Goal: Find specific page/section: Find specific page/section

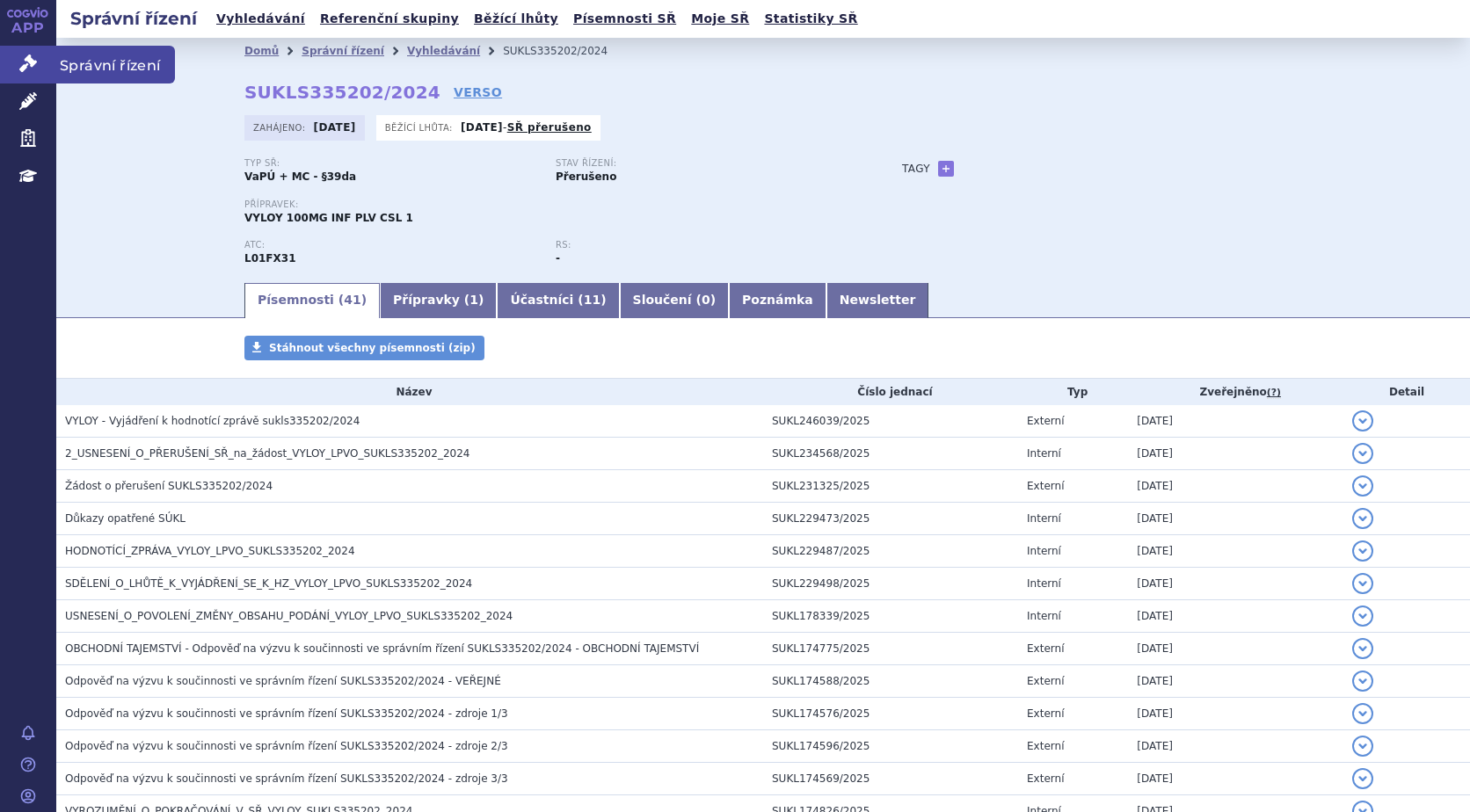
click at [16, 66] on link "Správní řízení" at bounding box center [28, 64] width 56 height 37
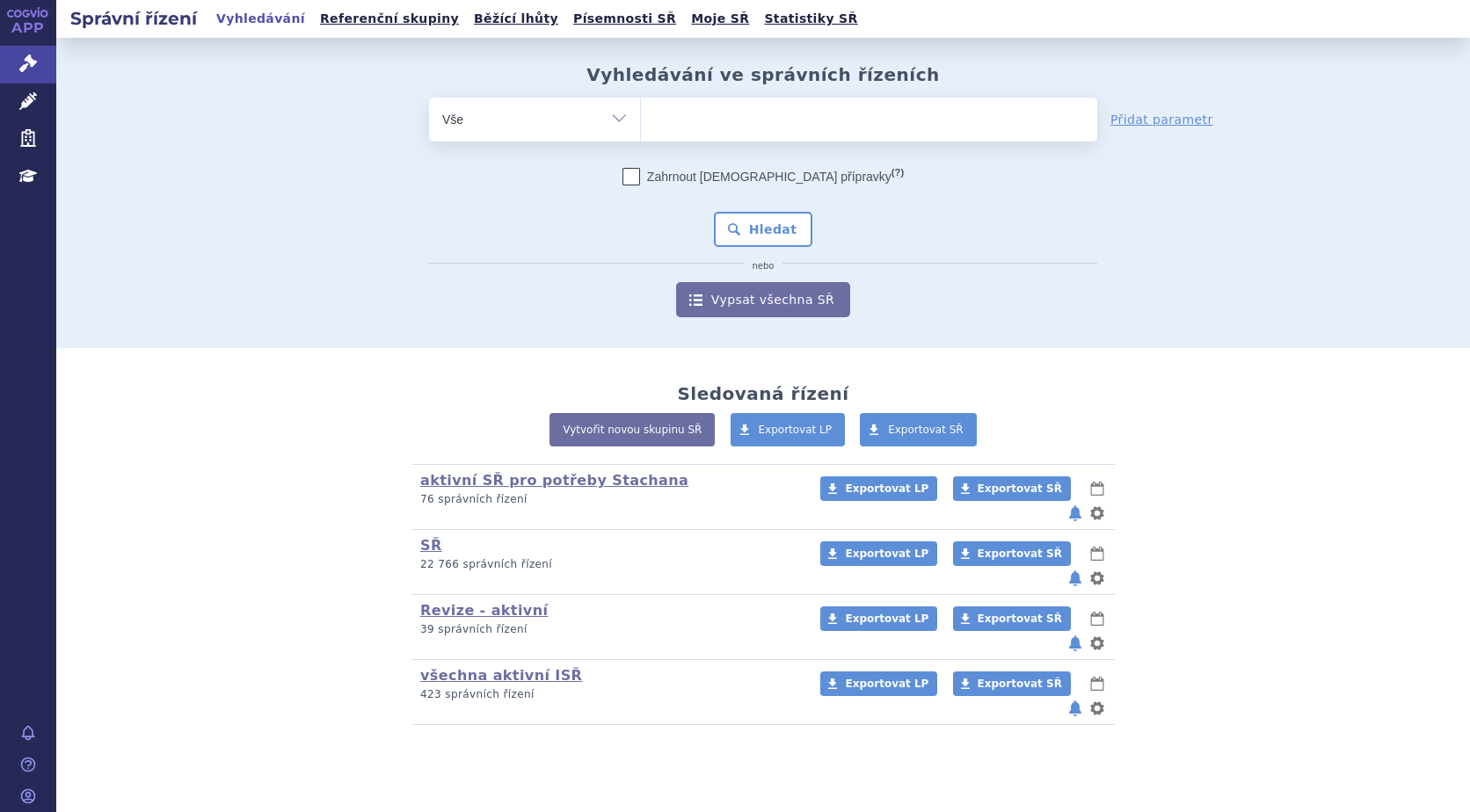
click at [668, 119] on ul at bounding box center [869, 116] width 456 height 37
click at [641, 119] on select at bounding box center [640, 119] width 1 height 44
type input "ey"
type input "eyle"
type input "[MEDICAL_DATA]"
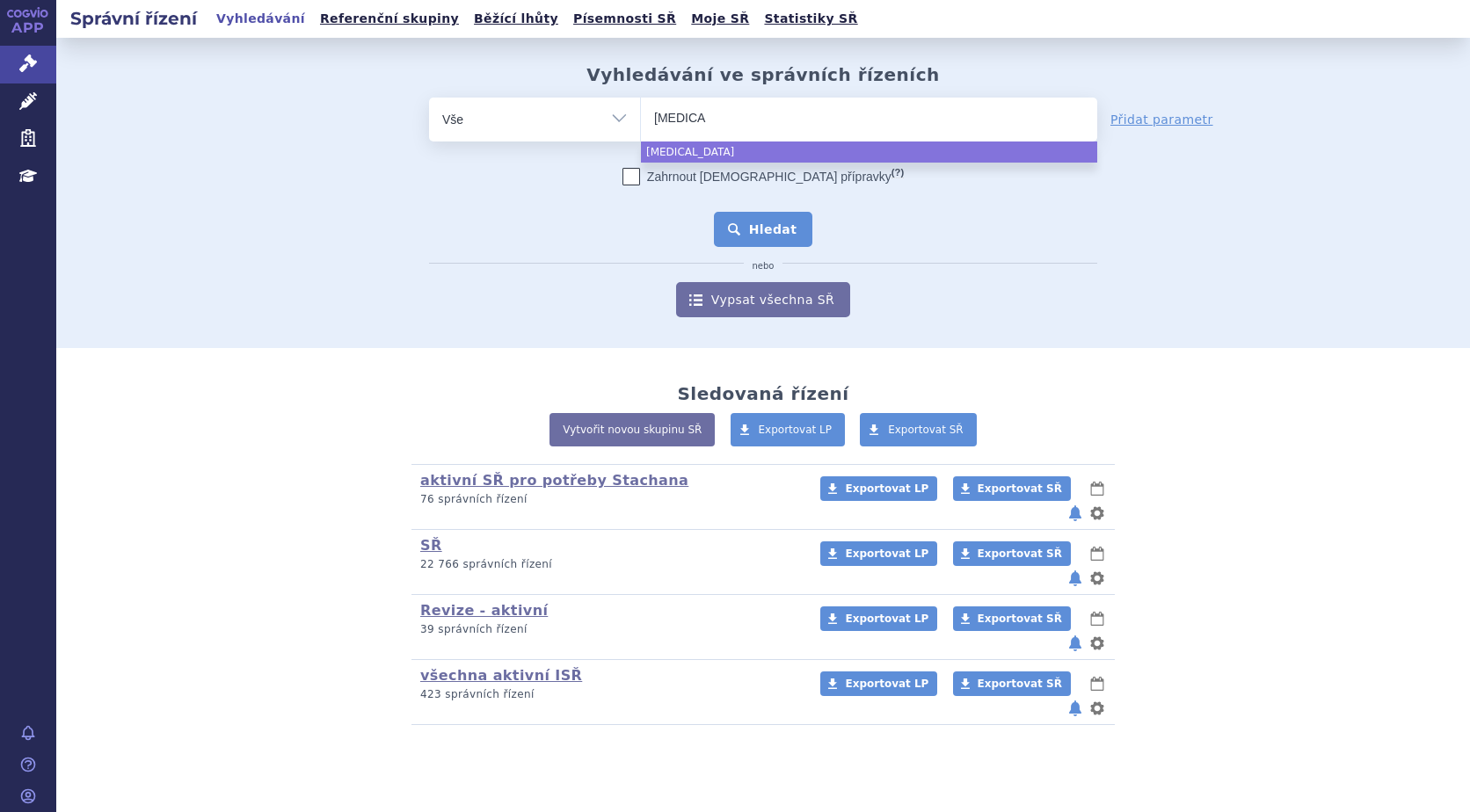
select select "[MEDICAL_DATA]"
click at [780, 232] on button "Hledat" at bounding box center [764, 229] width 100 height 35
